Goal: Task Accomplishment & Management: Manage account settings

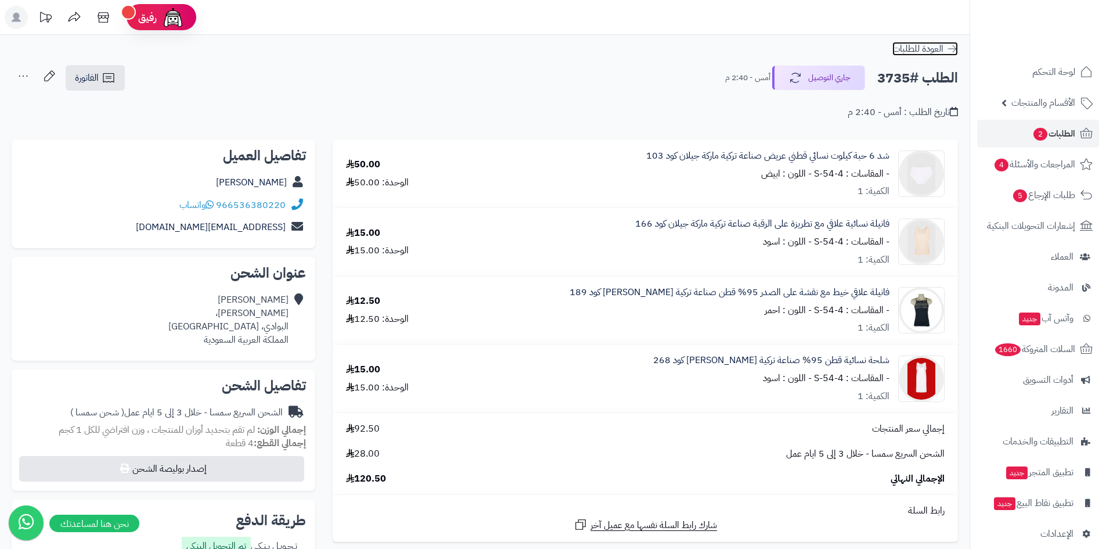
click at [937, 49] on span "العودة للطلبات" at bounding box center [918, 49] width 51 height 14
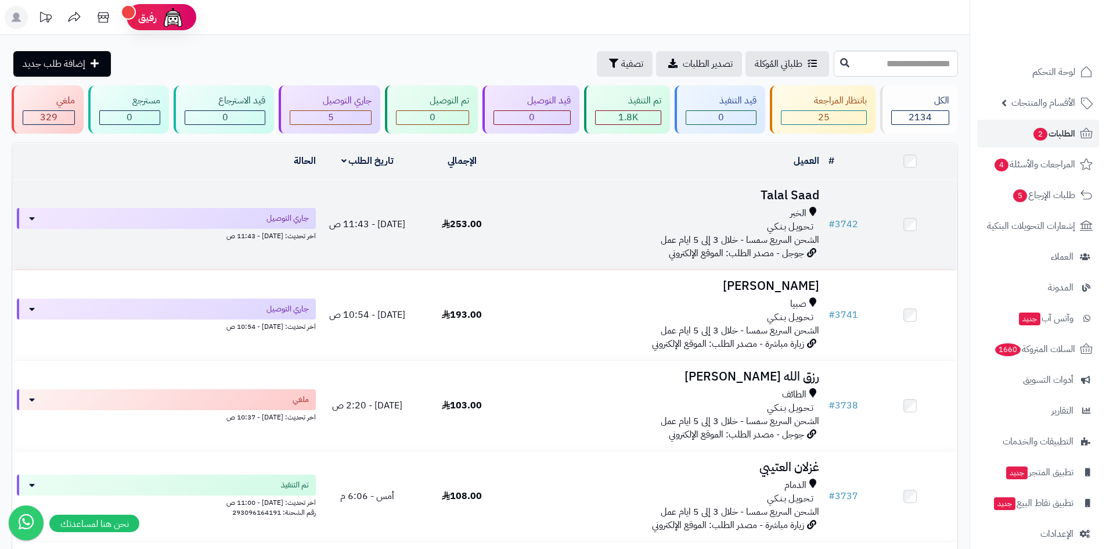
click at [773, 229] on span "تـحـويـل بـنـكـي" at bounding box center [790, 226] width 46 height 13
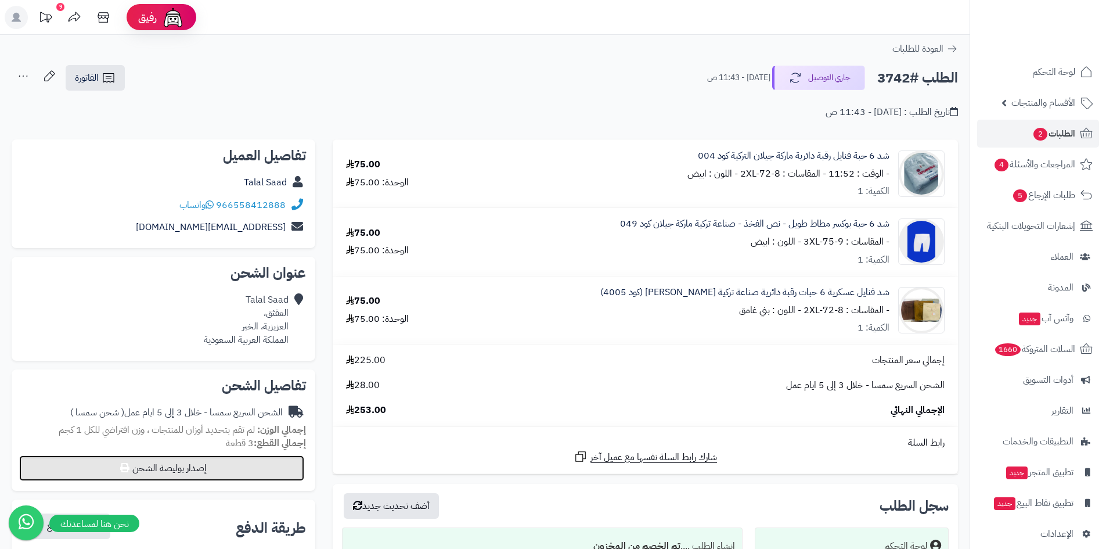
click at [178, 462] on button "إصدار بوليصة الشحن" at bounding box center [161, 468] width 285 height 26
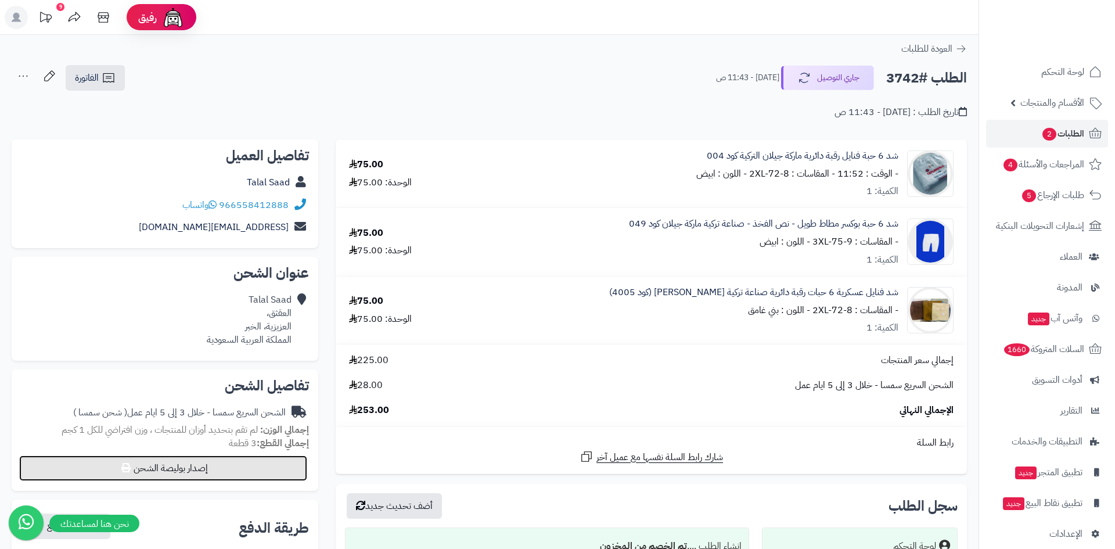
select select "****"
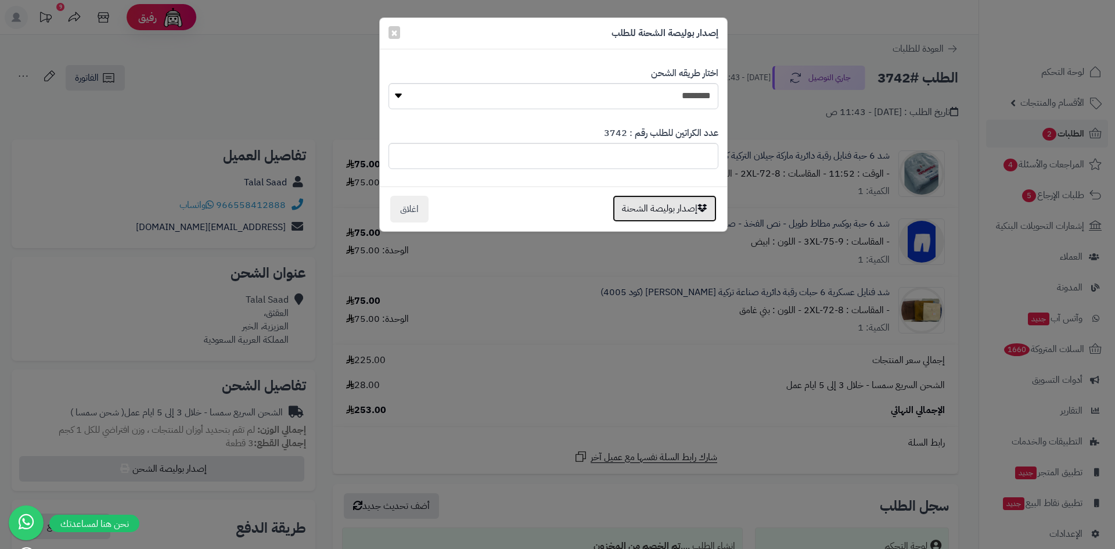
click at [683, 201] on button "إصدار بوليصة الشحنة" at bounding box center [665, 208] width 104 height 27
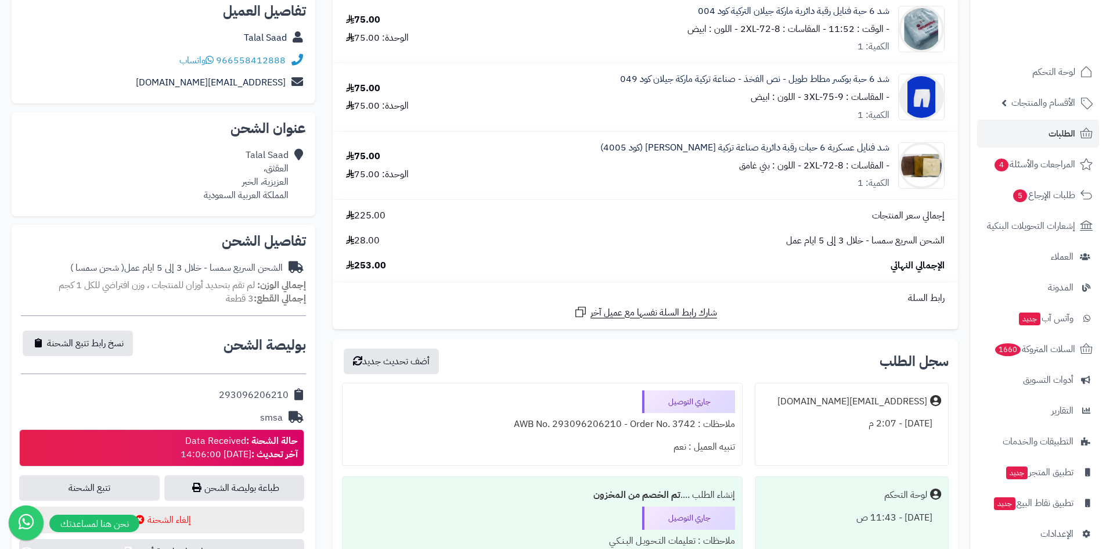
scroll to position [174, 0]
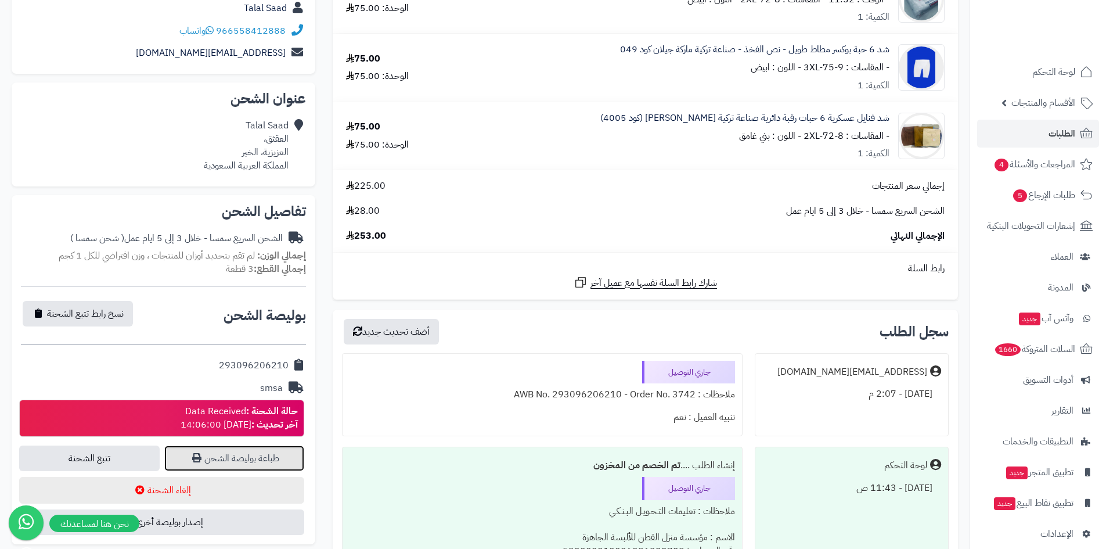
click at [227, 459] on link "طباعة بوليصة الشحن" at bounding box center [234, 458] width 141 height 26
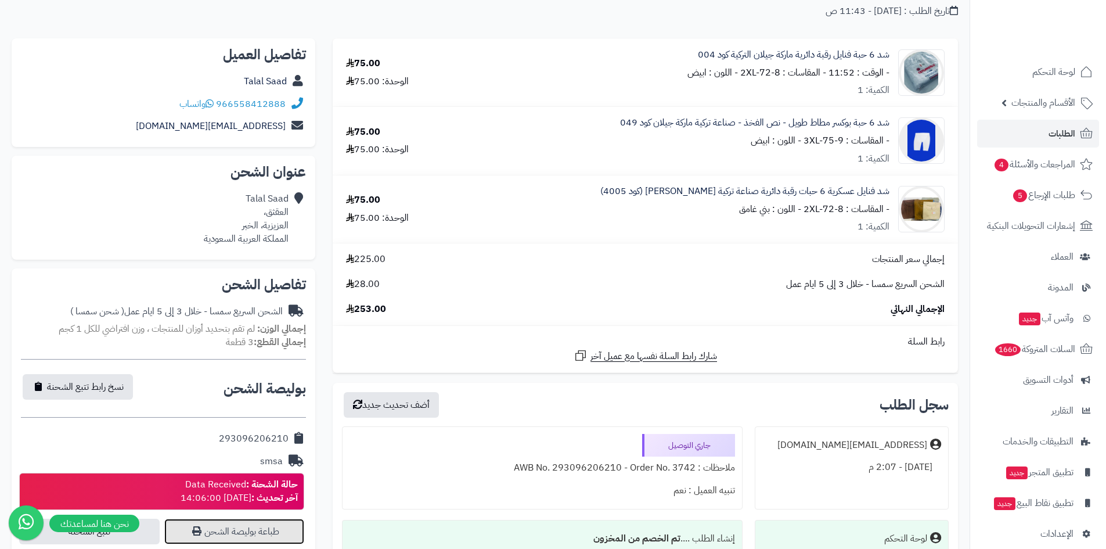
scroll to position [0, 0]
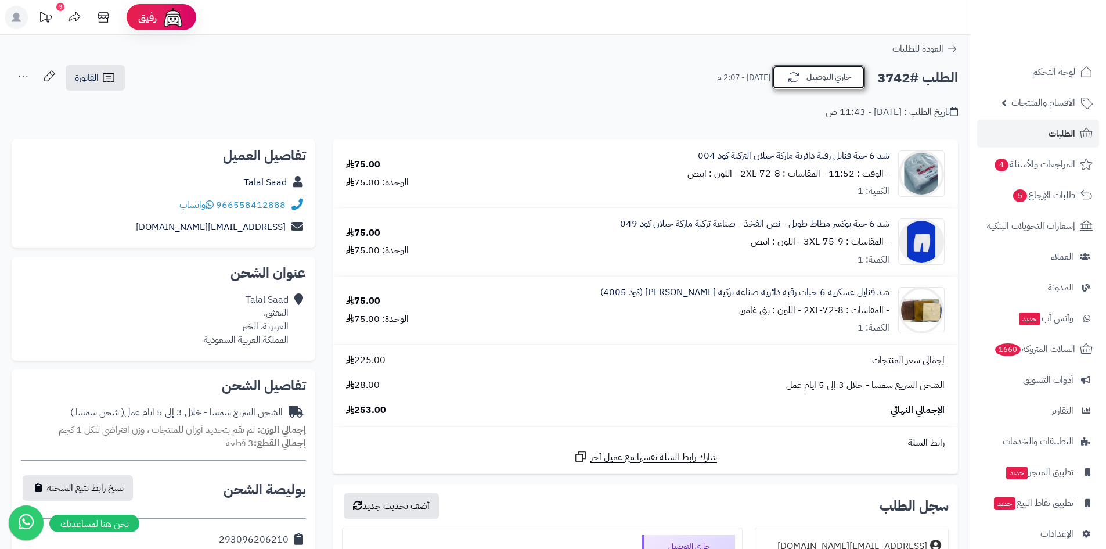
click at [816, 78] on button "جاري التوصيل" at bounding box center [819, 77] width 93 height 24
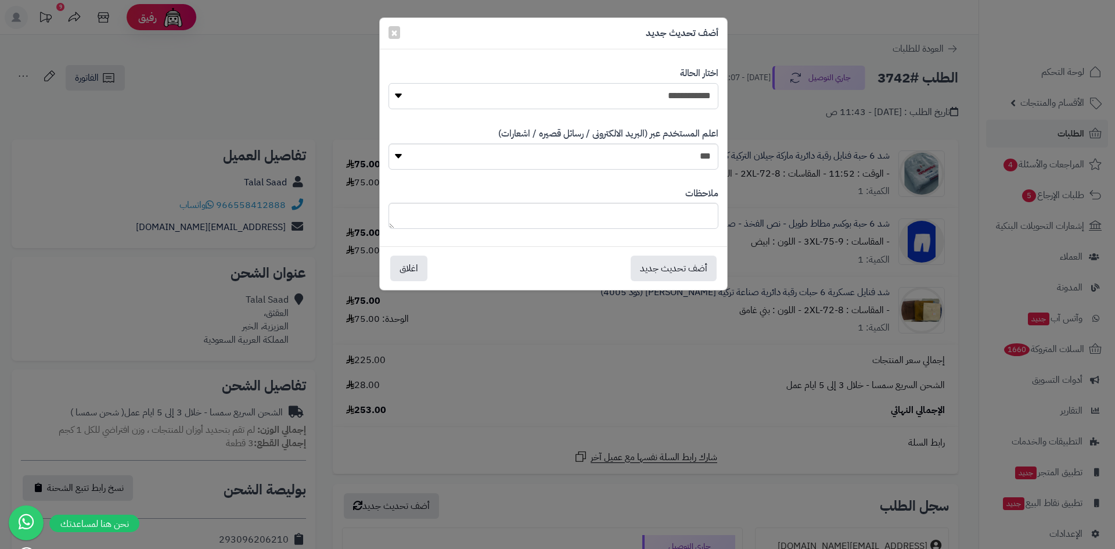
click at [664, 102] on select "**********" at bounding box center [554, 96] width 330 height 26
select select "*"
click at [389, 83] on select "**********" at bounding box center [554, 96] width 330 height 26
click at [669, 270] on button "أضف تحديث جديد" at bounding box center [674, 268] width 86 height 26
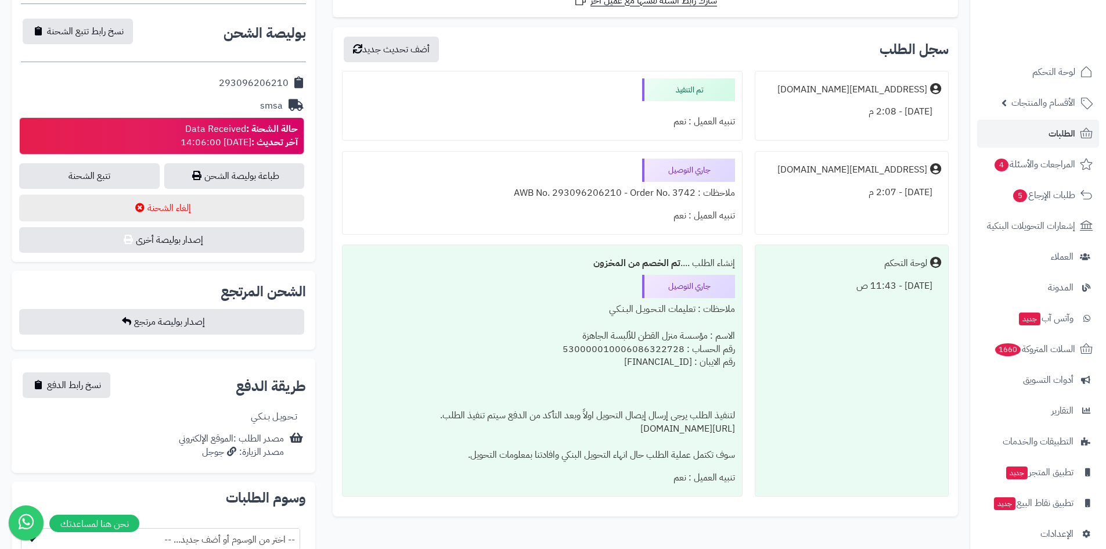
scroll to position [581, 0]
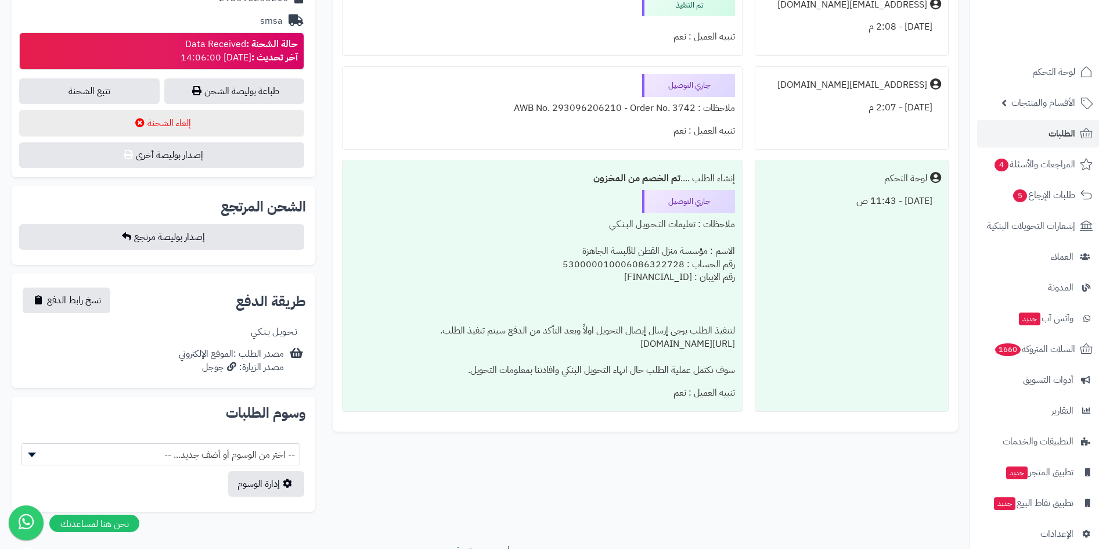
drag, startPoint x: 283, startPoint y: 336, endPoint x: 302, endPoint y: 351, distance: 24.8
click at [282, 336] on div "تـحـويـل بـنـكـي" at bounding box center [274, 331] width 46 height 13
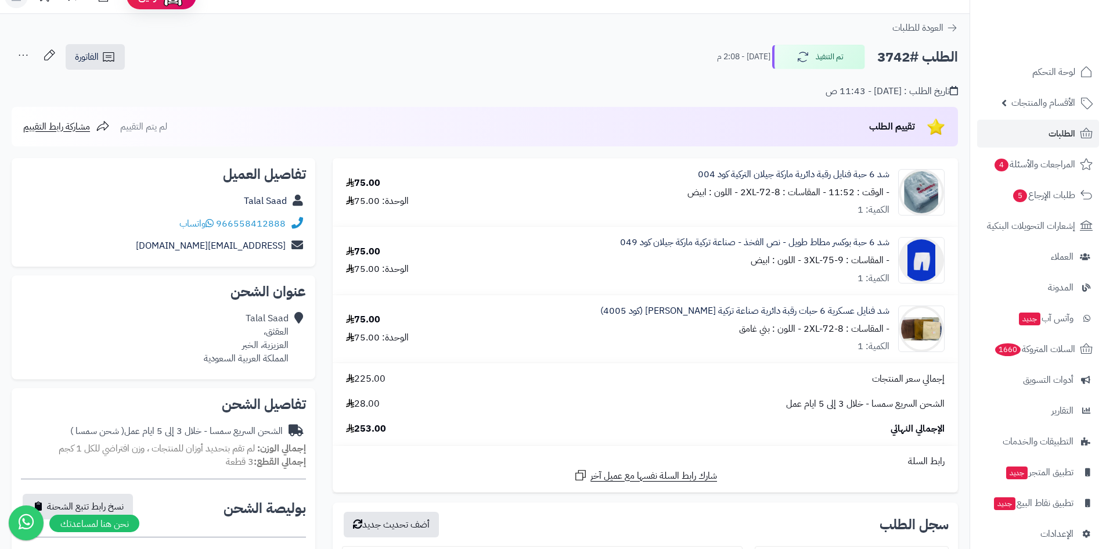
scroll to position [0, 0]
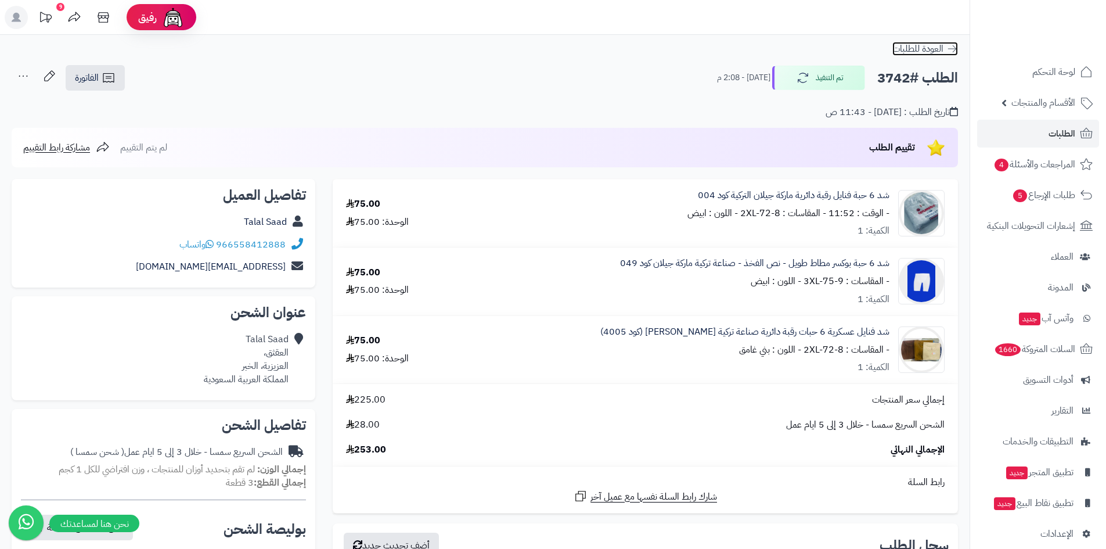
click at [925, 48] on span "العودة للطلبات" at bounding box center [918, 49] width 51 height 14
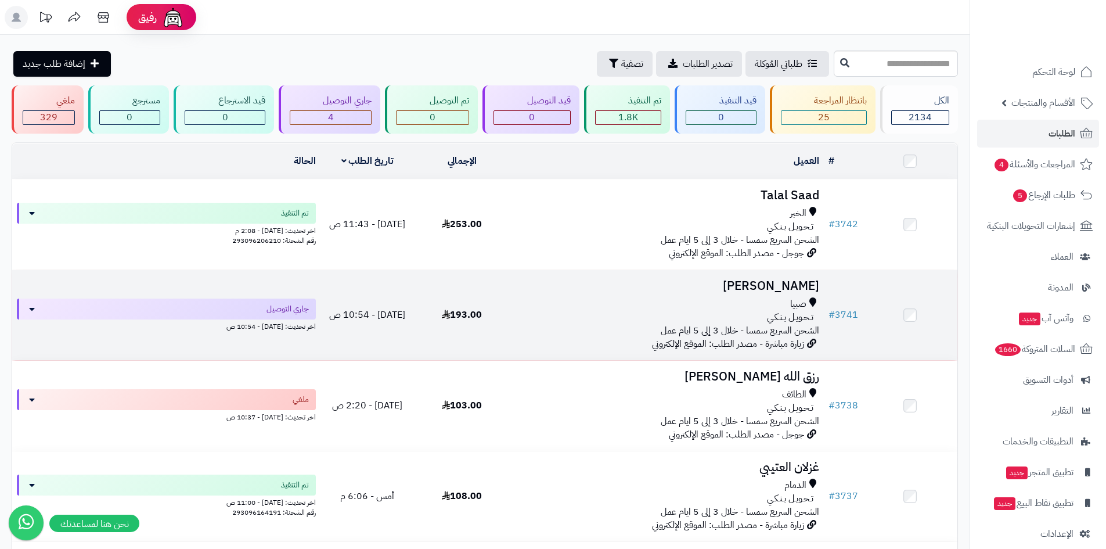
click at [796, 287] on h3 "[PERSON_NAME]" at bounding box center [667, 285] width 306 height 13
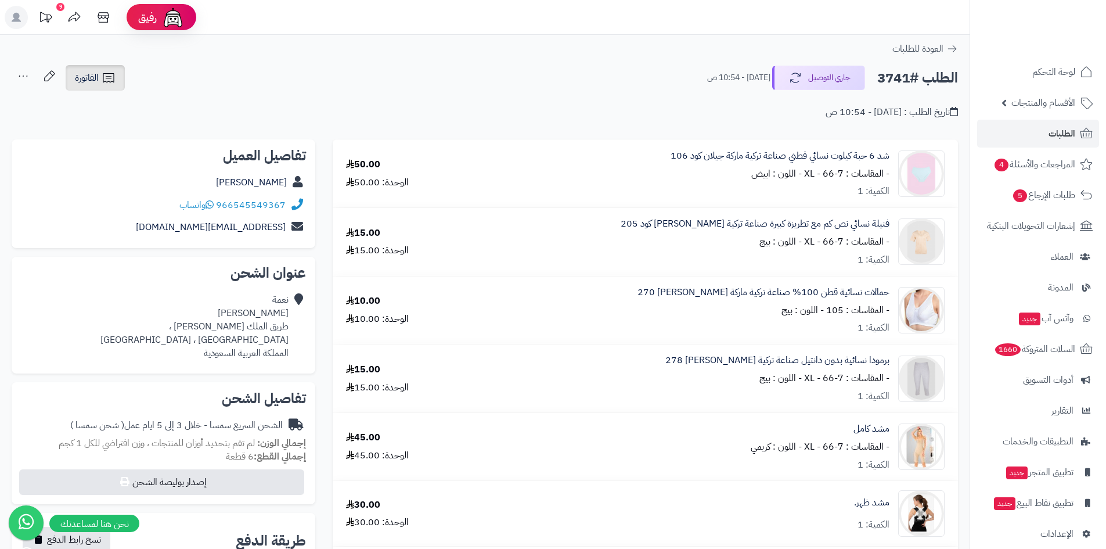
click at [93, 80] on span "الفاتورة" at bounding box center [87, 78] width 24 height 14
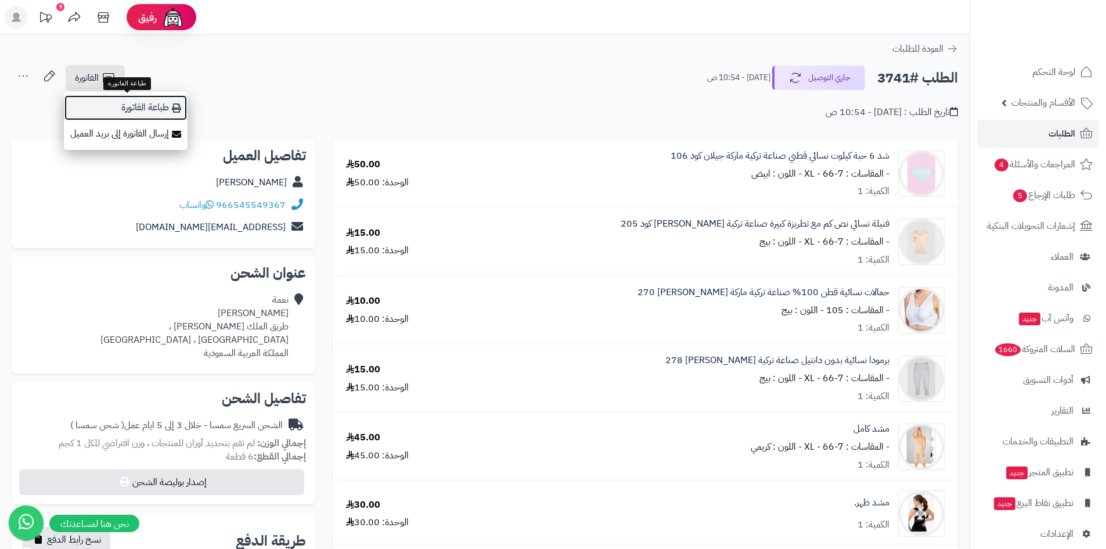
click at [140, 102] on link "طباعة الفاتورة" at bounding box center [126, 108] width 124 height 26
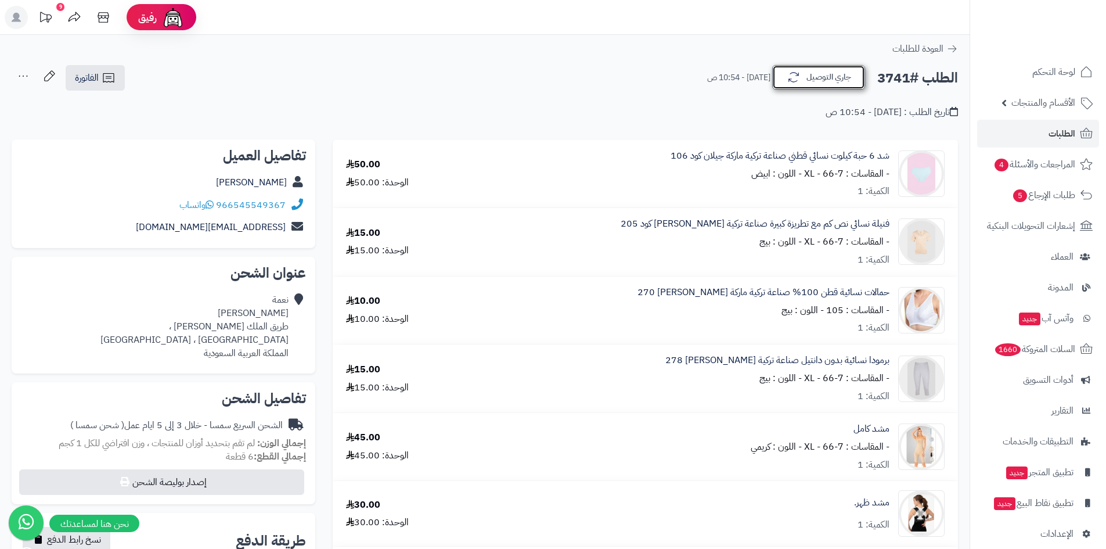
click at [824, 69] on button "جاري التوصيل" at bounding box center [819, 77] width 93 height 24
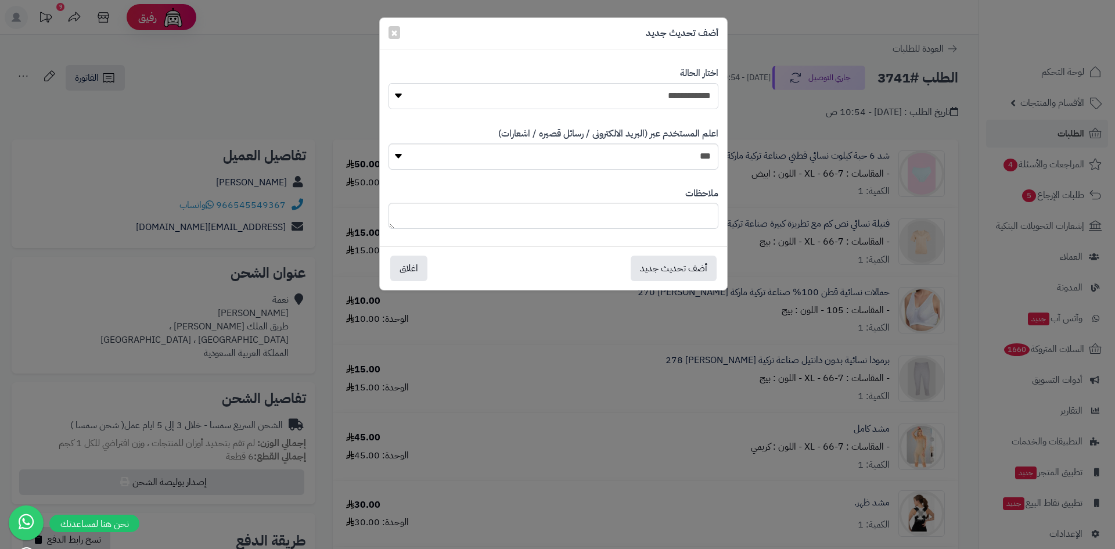
click at [679, 89] on select "**********" at bounding box center [554, 96] width 330 height 26
select select "*"
click at [389, 83] on select "**********" at bounding box center [554, 96] width 330 height 26
click at [697, 263] on button "أضف تحديث جديد" at bounding box center [674, 268] width 86 height 26
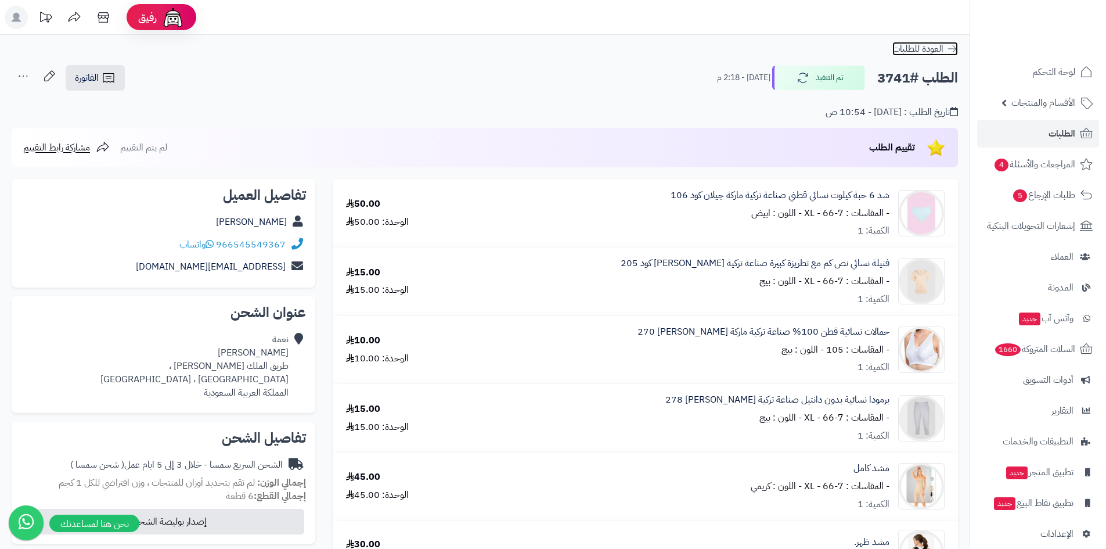
click at [925, 46] on span "العودة للطلبات" at bounding box center [918, 49] width 51 height 14
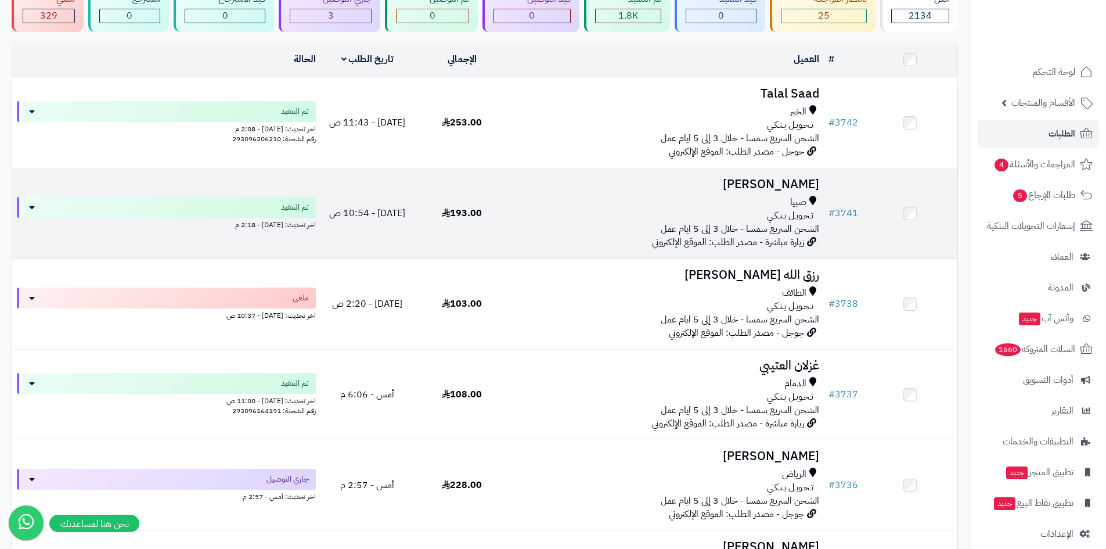
scroll to position [116, 0]
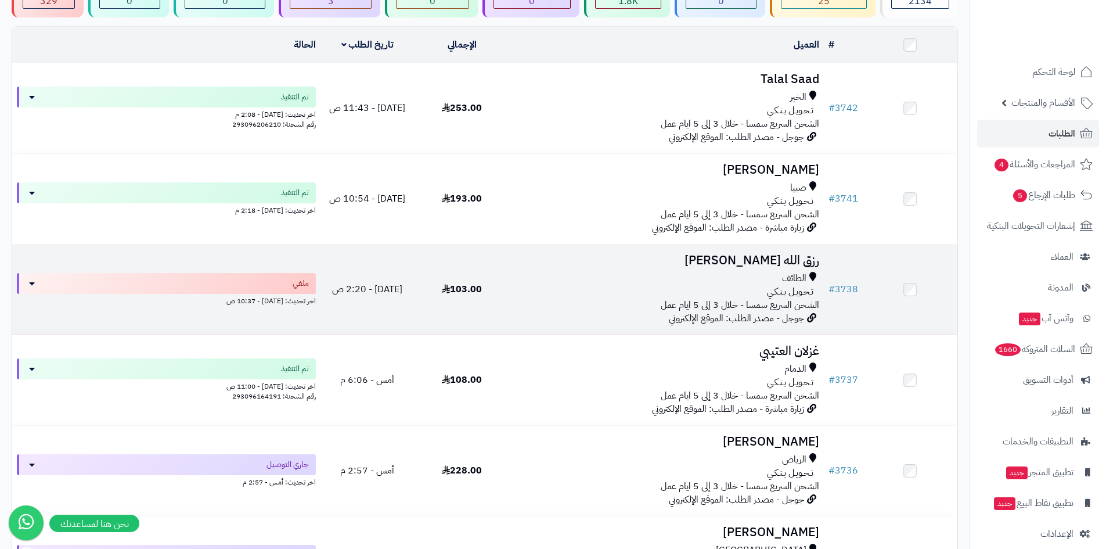
click at [736, 285] on div "تـحـويـل بـنـكـي" at bounding box center [667, 291] width 306 height 13
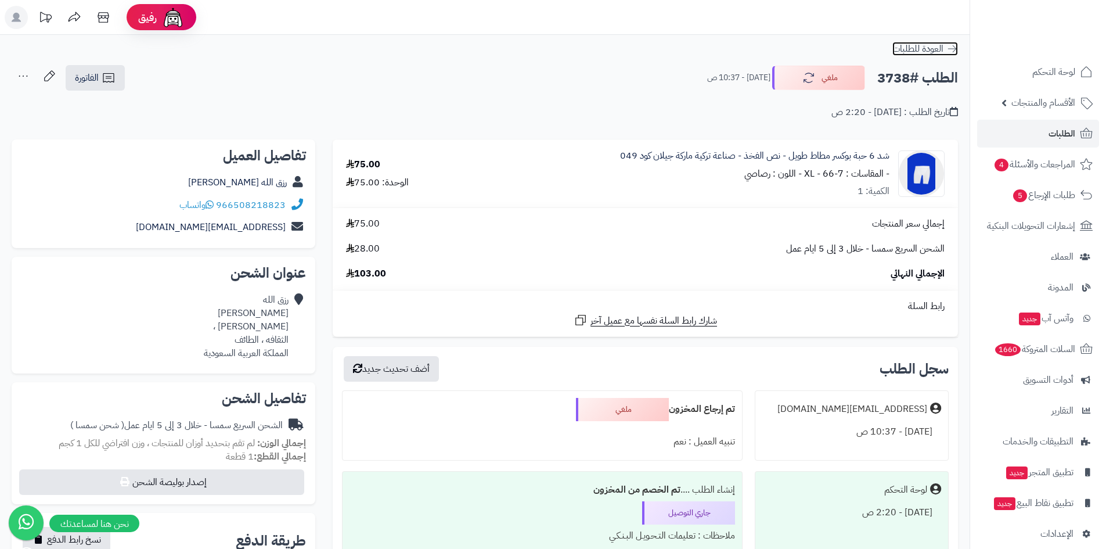
click at [933, 47] on span "العودة للطلبات" at bounding box center [918, 49] width 51 height 14
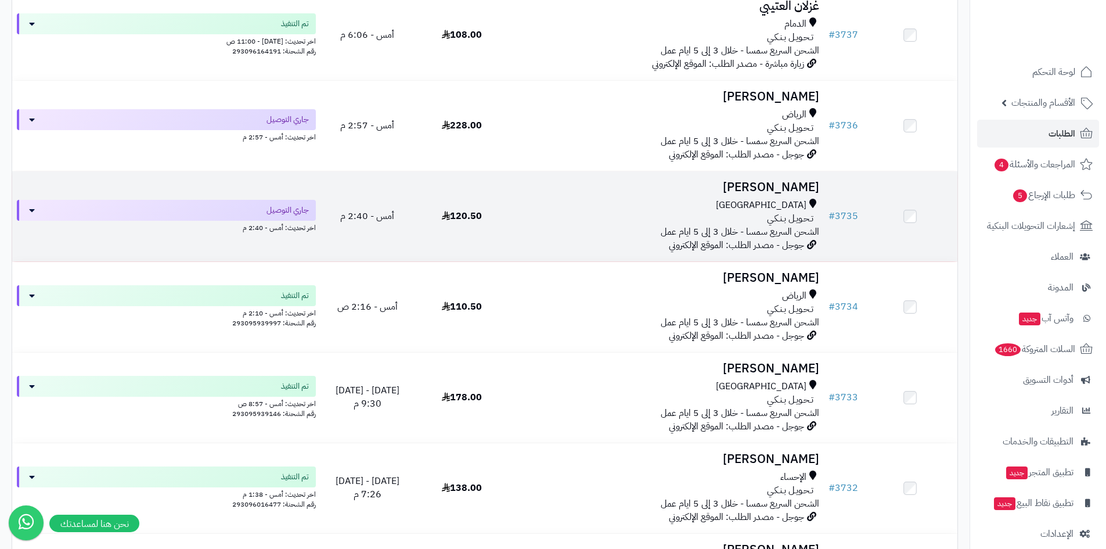
scroll to position [465, 0]
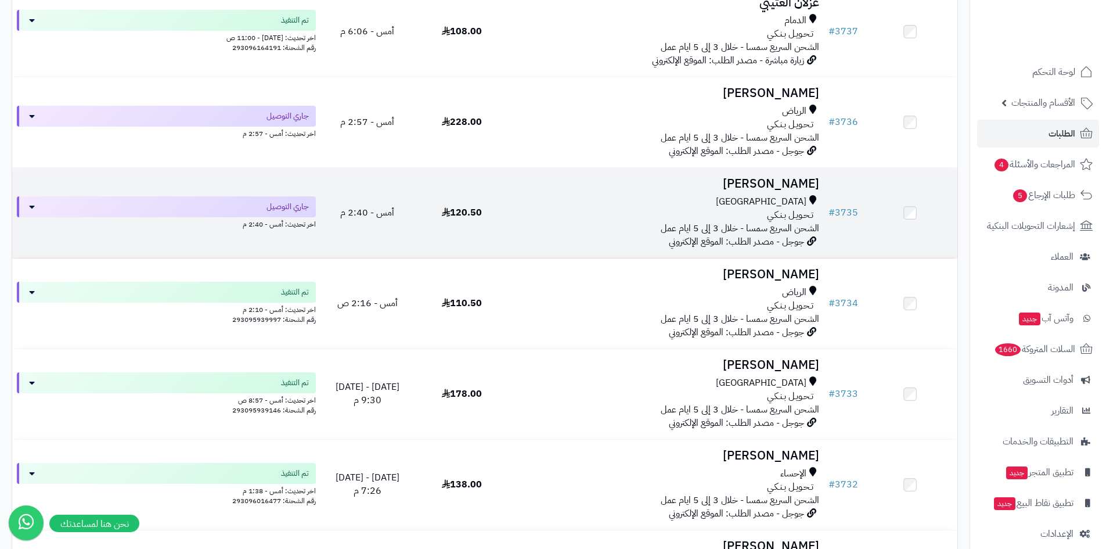
click at [781, 191] on td "Esra Otaibi جدة تـحـويـل بـنـكـي الشحن السريع سمسا - خلال 3 إلى 5 ايام عمل جوجل…" at bounding box center [666, 213] width 315 height 90
click at [791, 183] on h3 "[PERSON_NAME]" at bounding box center [667, 183] width 306 height 13
